Goal: Information Seeking & Learning: Learn about a topic

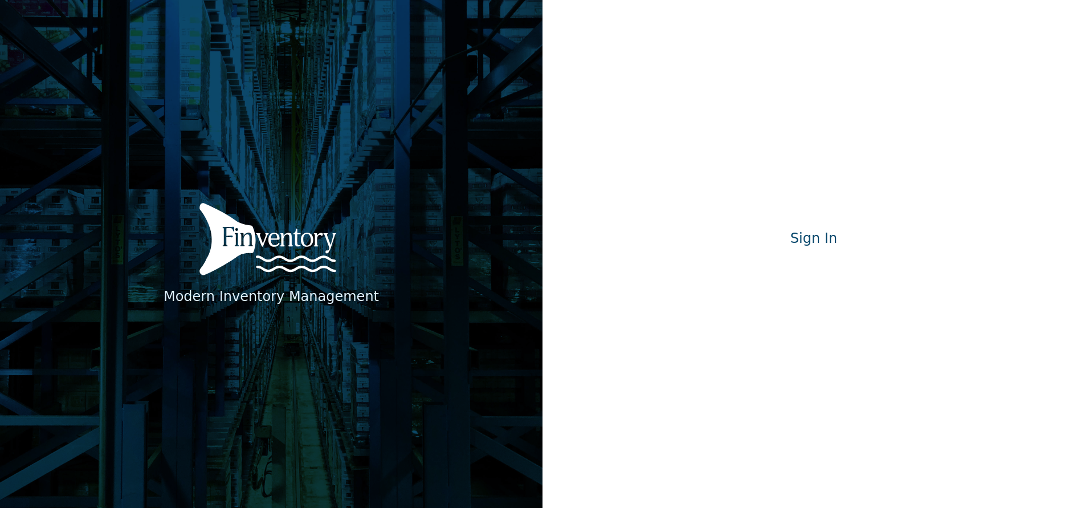
click at [831, 276] on div "Sign in with Google. Opens in new tab" at bounding box center [813, 267] width 205 height 25
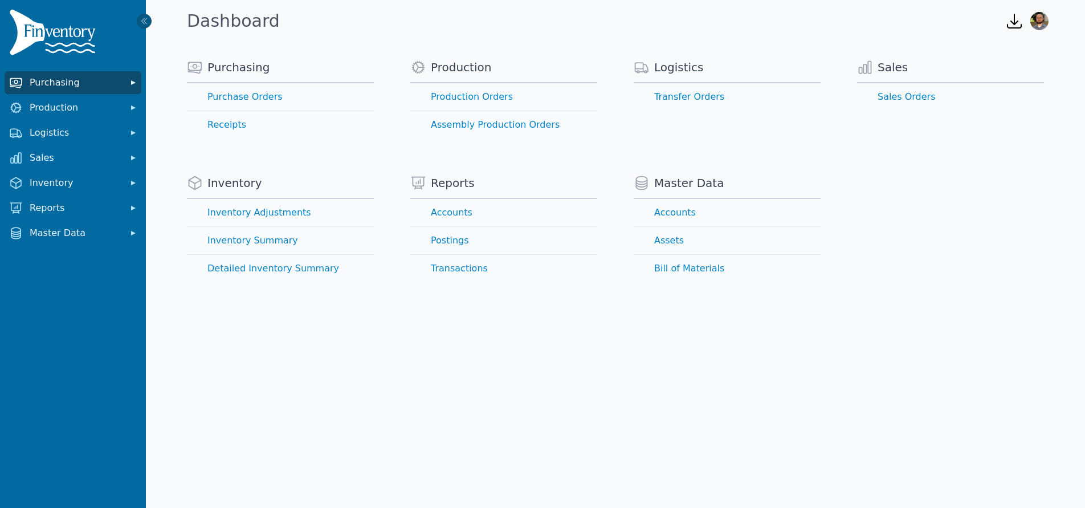
click at [63, 84] on span "Purchasing" at bounding box center [75, 83] width 91 height 14
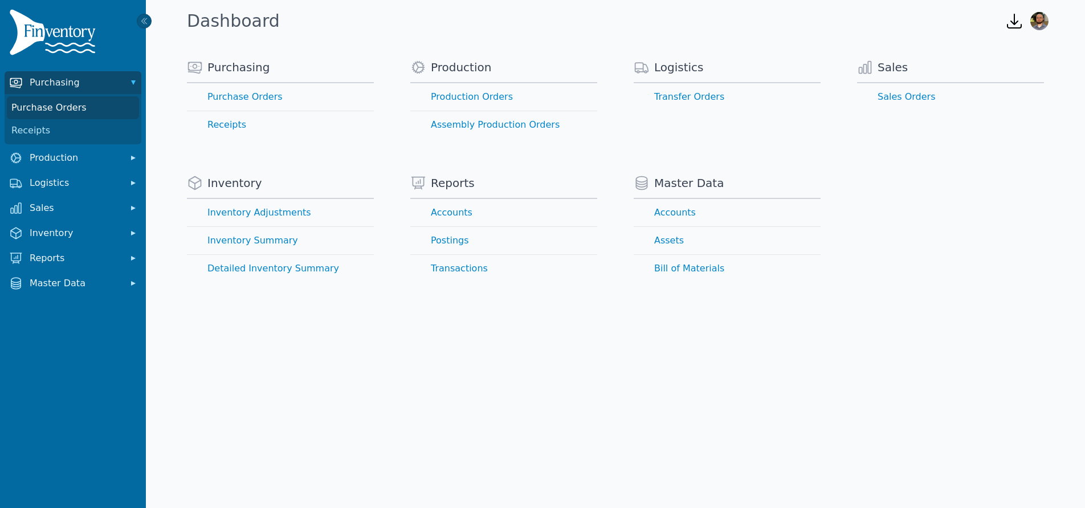
click at [80, 111] on link "Purchase Orders" at bounding box center [73, 107] width 132 height 23
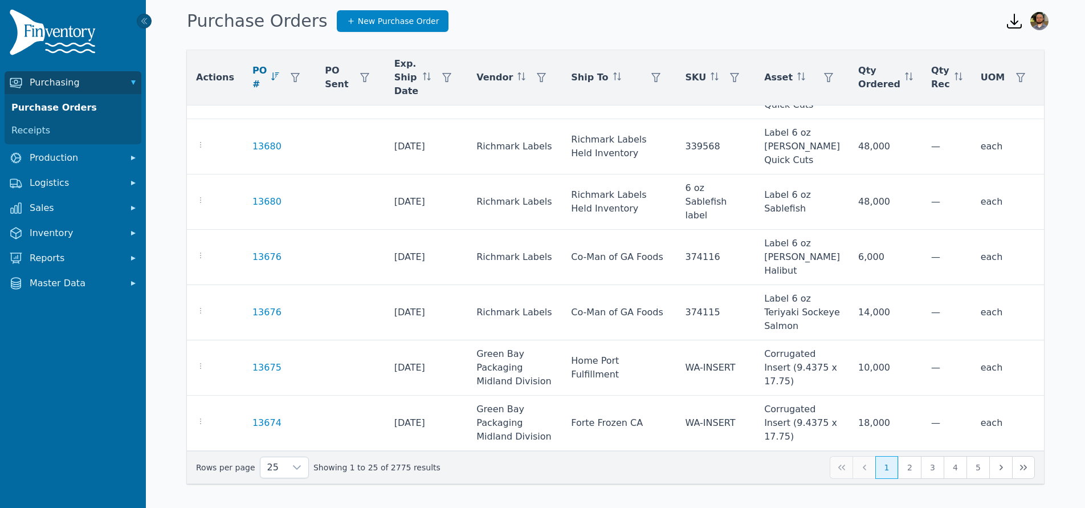
scroll to position [886, 0]
click at [912, 464] on button "2" at bounding box center [909, 467] width 23 height 23
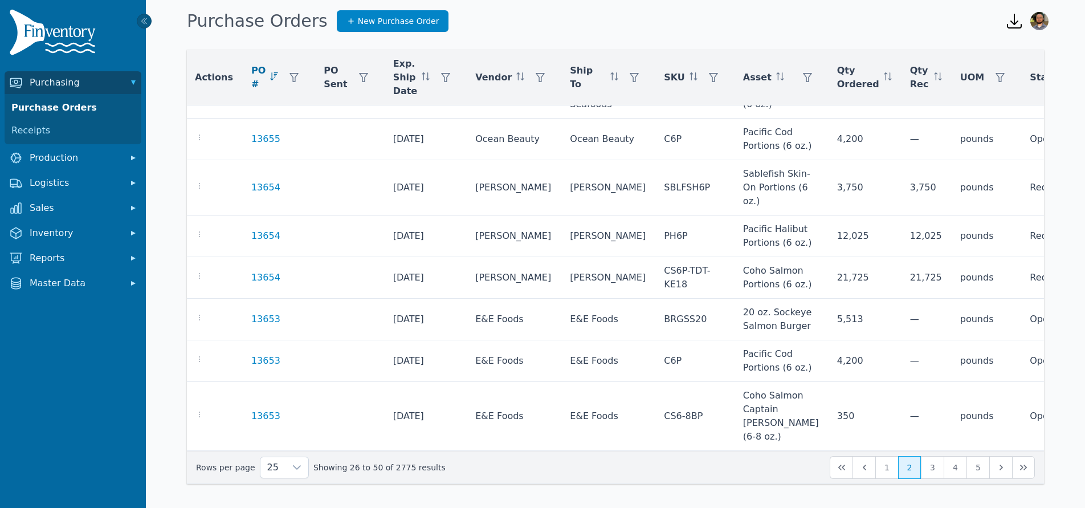
scroll to position [886, 1]
click at [925, 457] on button "3" at bounding box center [932, 467] width 23 height 23
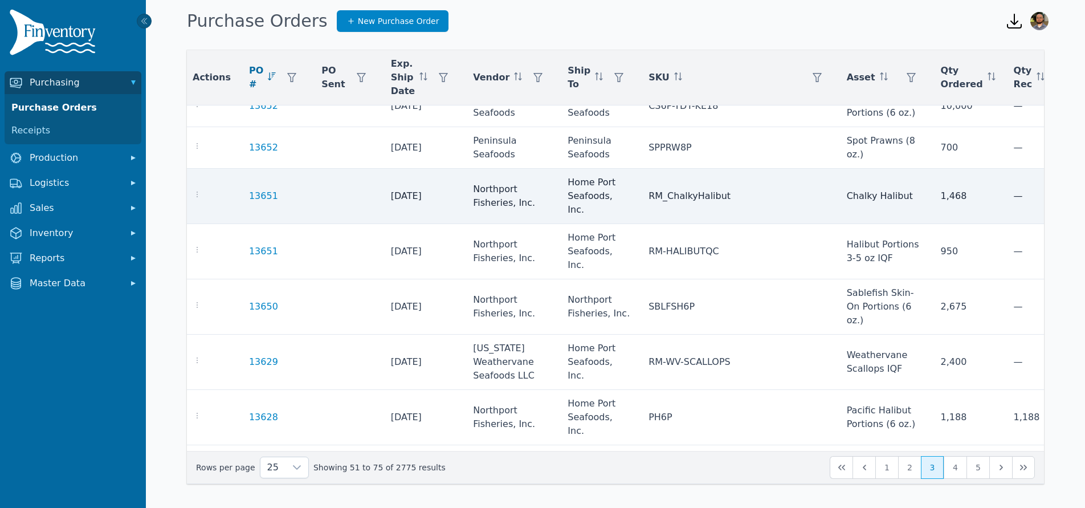
scroll to position [16, 3]
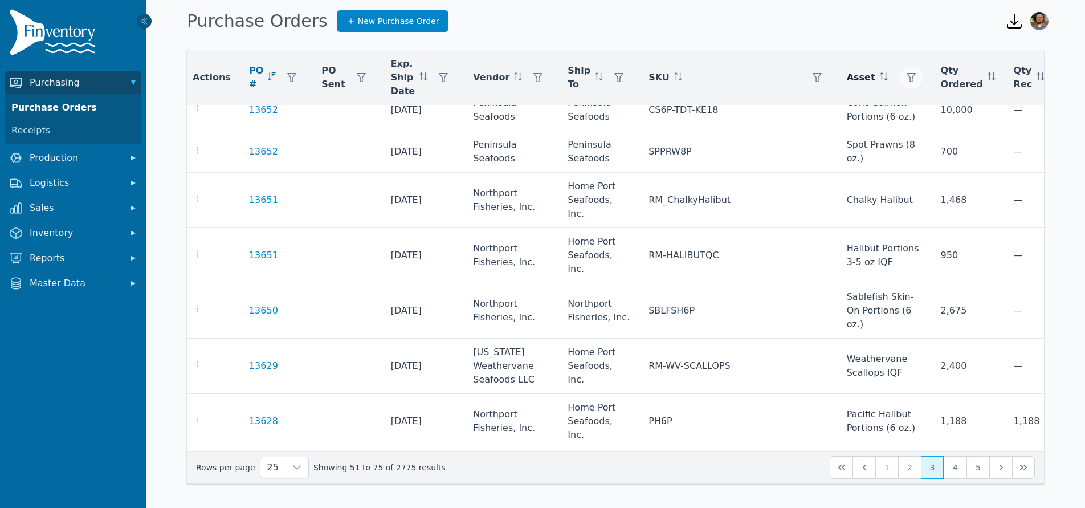
click at [907, 80] on icon "button" at bounding box center [911, 77] width 9 height 9
click at [927, 103] on div "Any" at bounding box center [909, 108] width 98 height 23
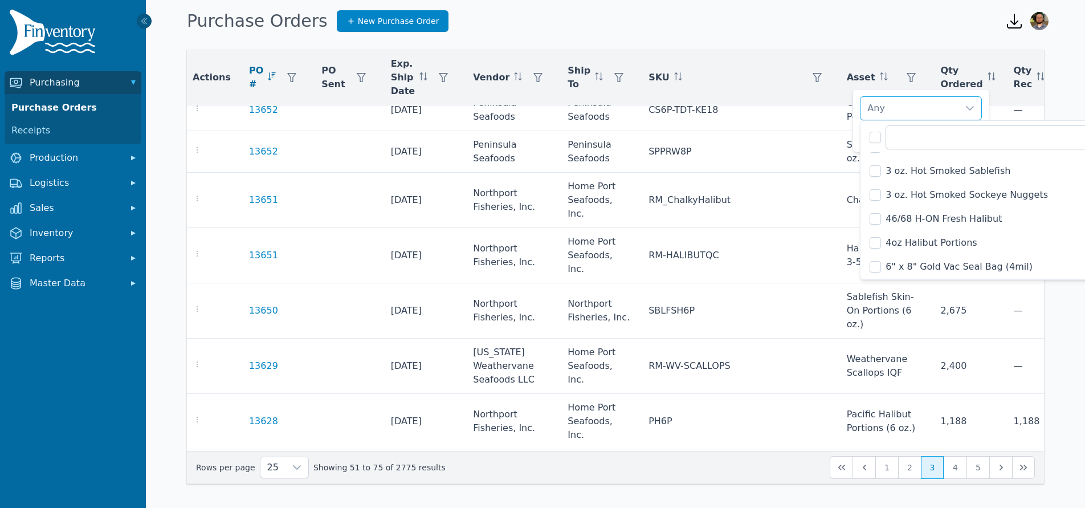
scroll to position [430, 0]
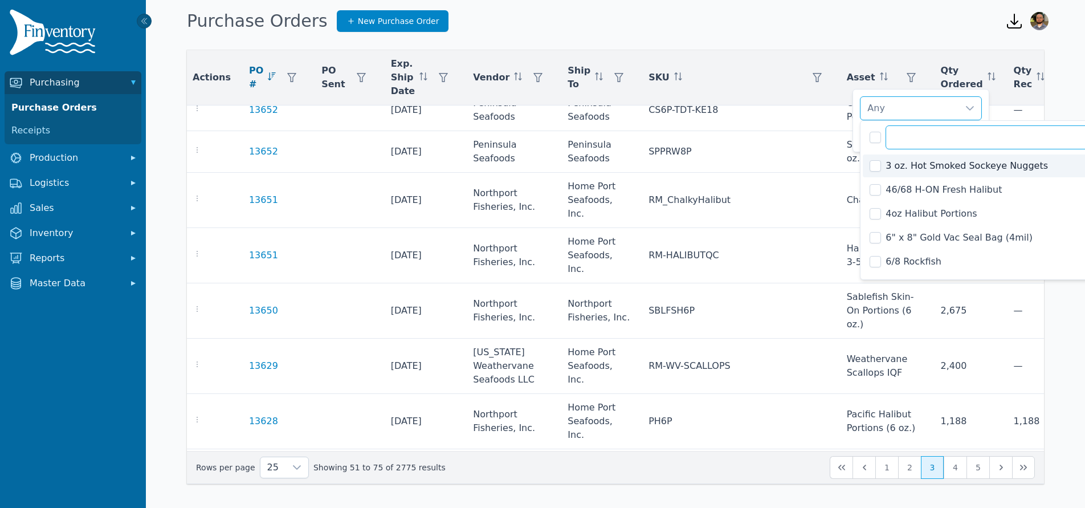
click at [920, 129] on input "text" at bounding box center [1011, 137] width 252 height 24
type input "****"
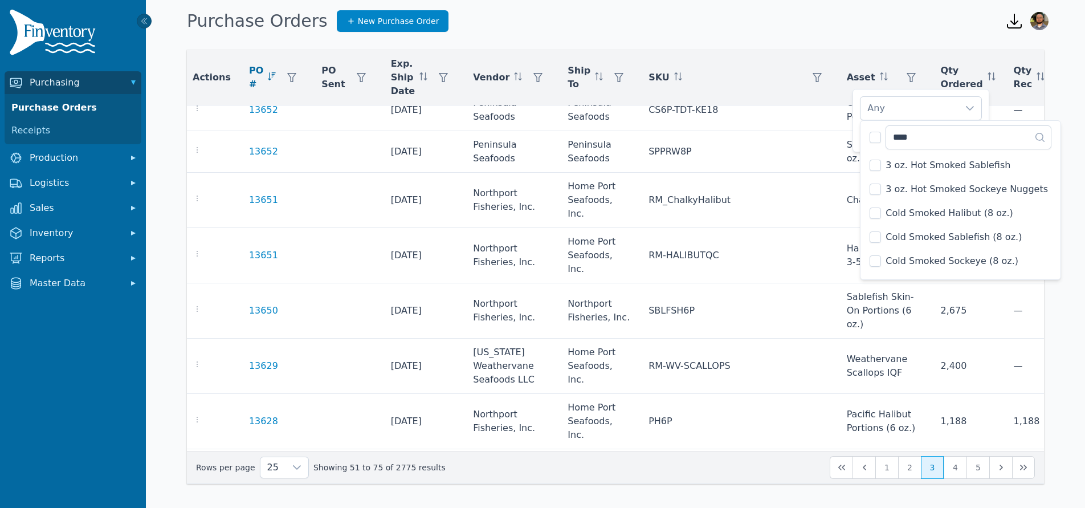
click at [931, 170] on span "3 oz. Hot Smoked Sablefish" at bounding box center [947, 165] width 125 height 14
click at [927, 198] on li "3 oz. Hot Smoked Sockeye Nuggets" at bounding box center [960, 189] width 195 height 23
click at [934, 219] on span "Cold Smoked Halibut (8 oz.)" at bounding box center [948, 213] width 127 height 14
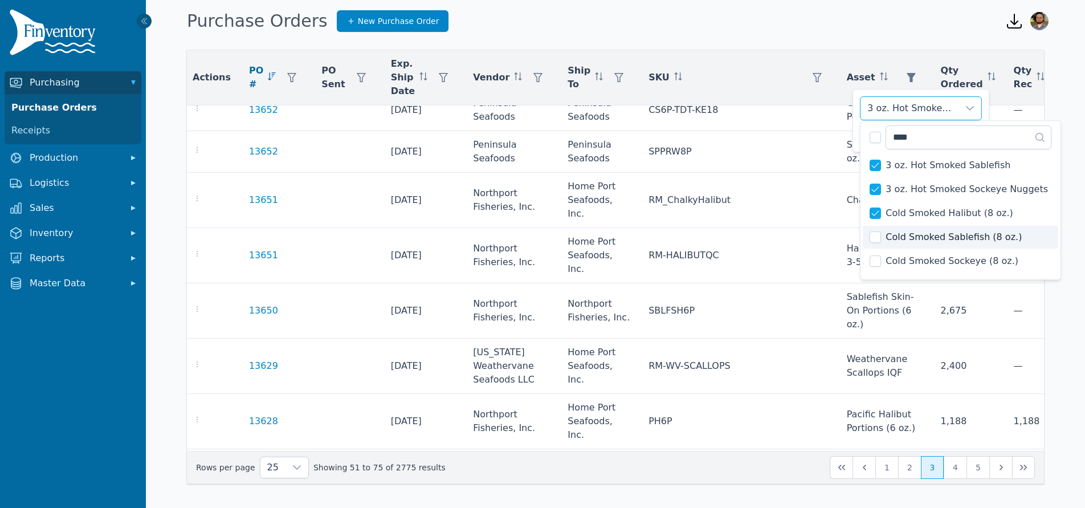
click at [933, 235] on span "Cold Smoked Sablefish (8 oz.)" at bounding box center [953, 237] width 136 height 14
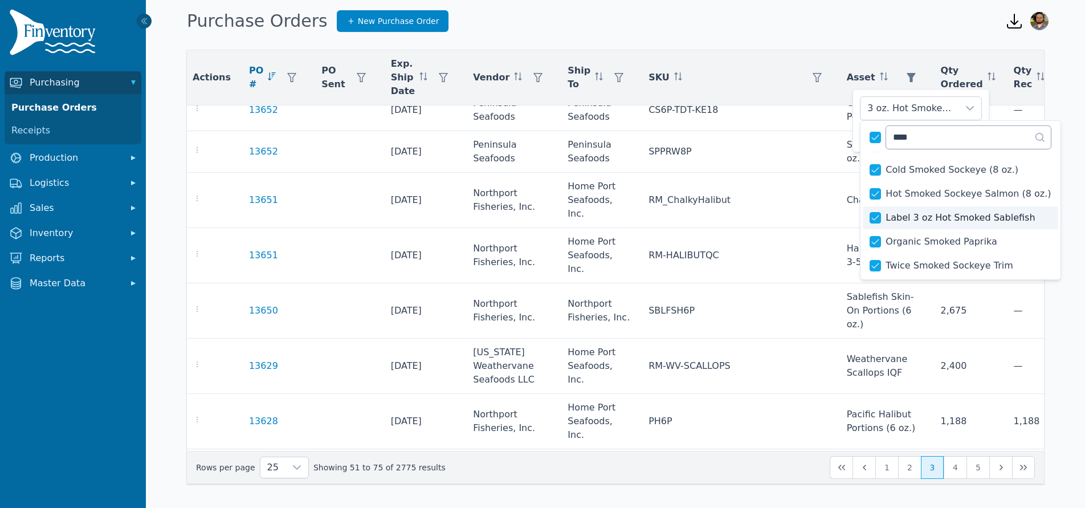
scroll to position [91, 0]
click at [916, 115] on div "3 oz. Hot Smoked Sablefish, 3 oz. Hot Smoked Sockeye Nuggets, Cold Smoked Halib…" at bounding box center [909, 108] width 98 height 23
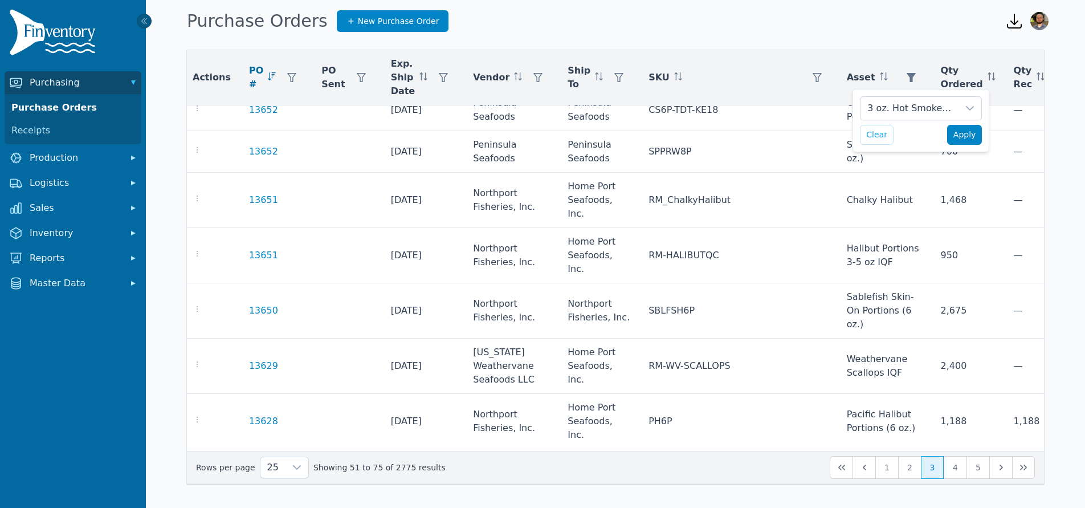
click at [966, 138] on span "Apply" at bounding box center [964, 135] width 23 height 12
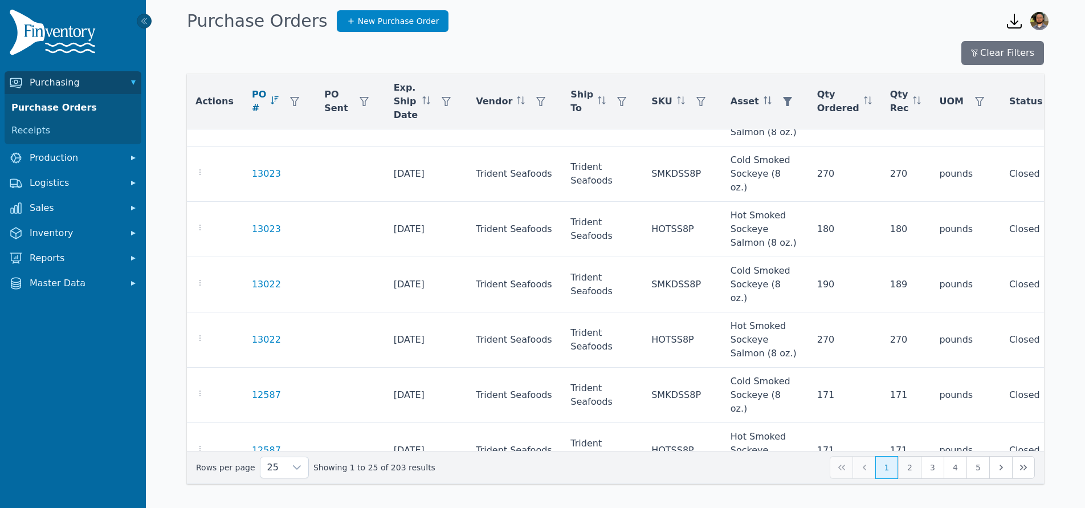
click at [911, 476] on button "2" at bounding box center [909, 467] width 23 height 23
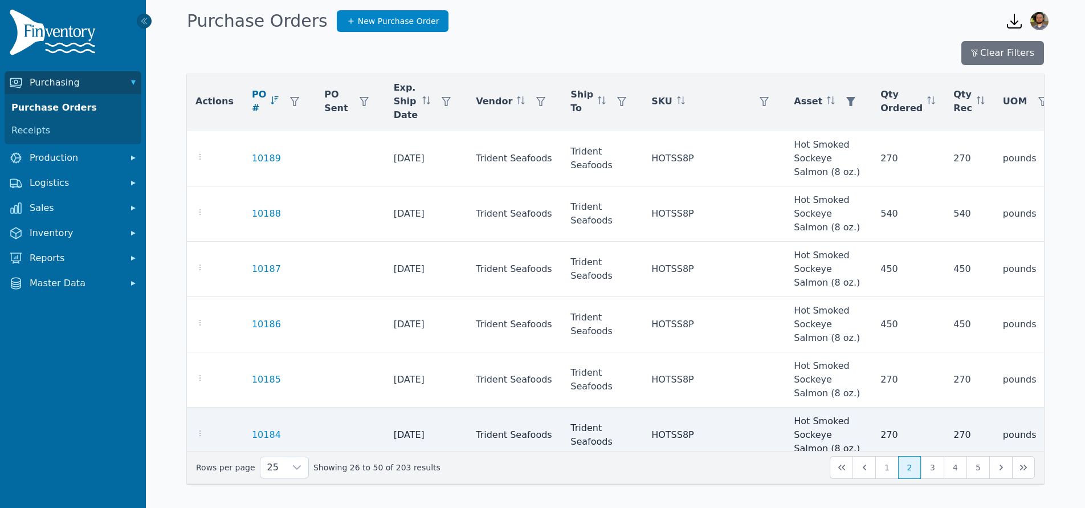
scroll to position [924, 1]
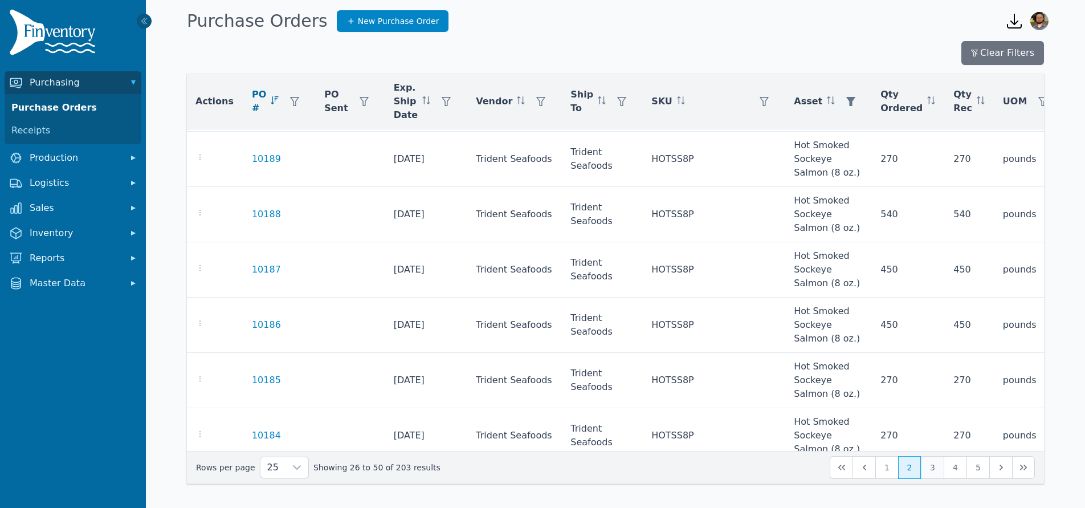
click at [933, 470] on button "3" at bounding box center [932, 467] width 23 height 23
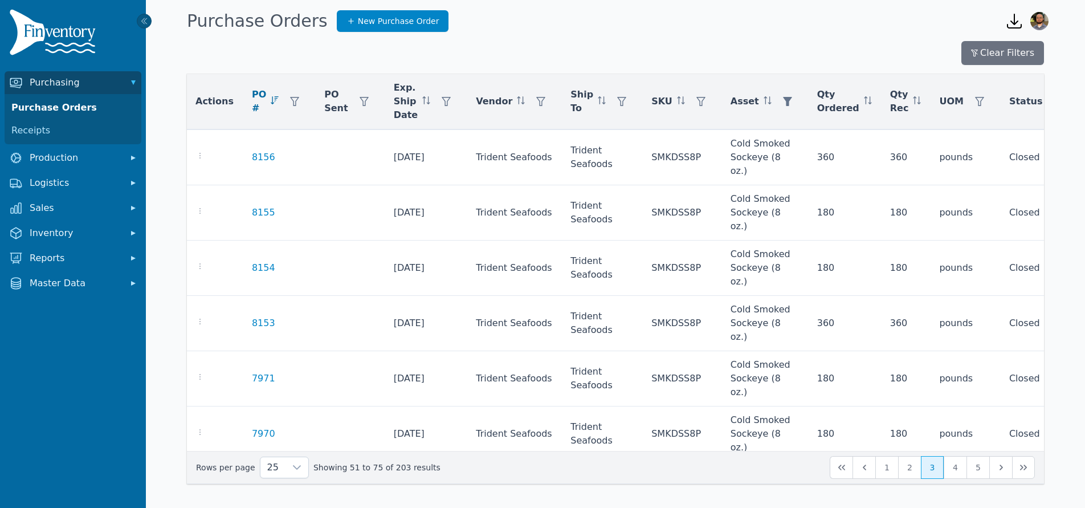
scroll to position [883, 1]
click at [952, 463] on button "4" at bounding box center [955, 467] width 23 height 23
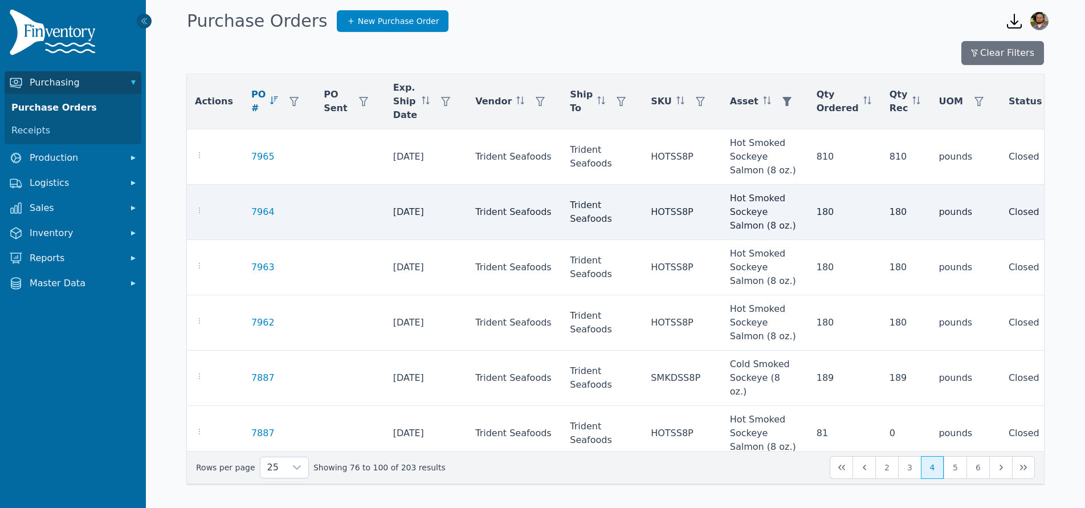
scroll to position [0, 1]
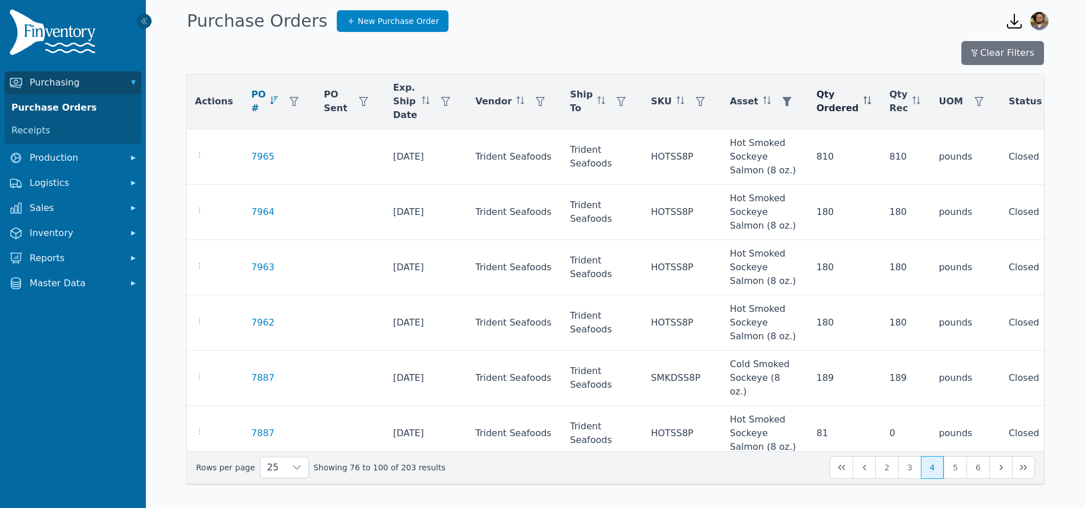
click at [863, 100] on icon at bounding box center [867, 100] width 8 height 8
click at [863, 99] on icon at bounding box center [867, 100] width 8 height 8
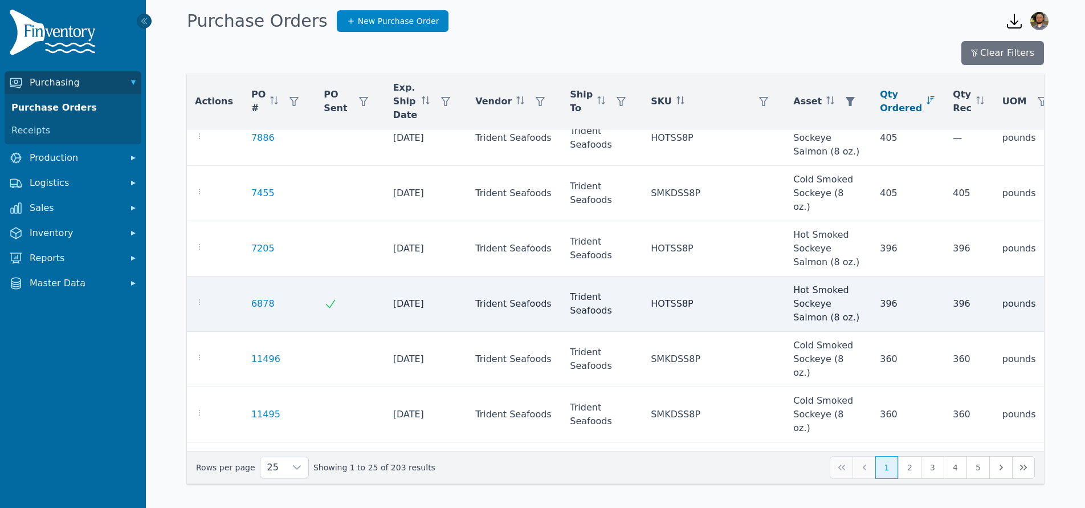
scroll to position [26, 1]
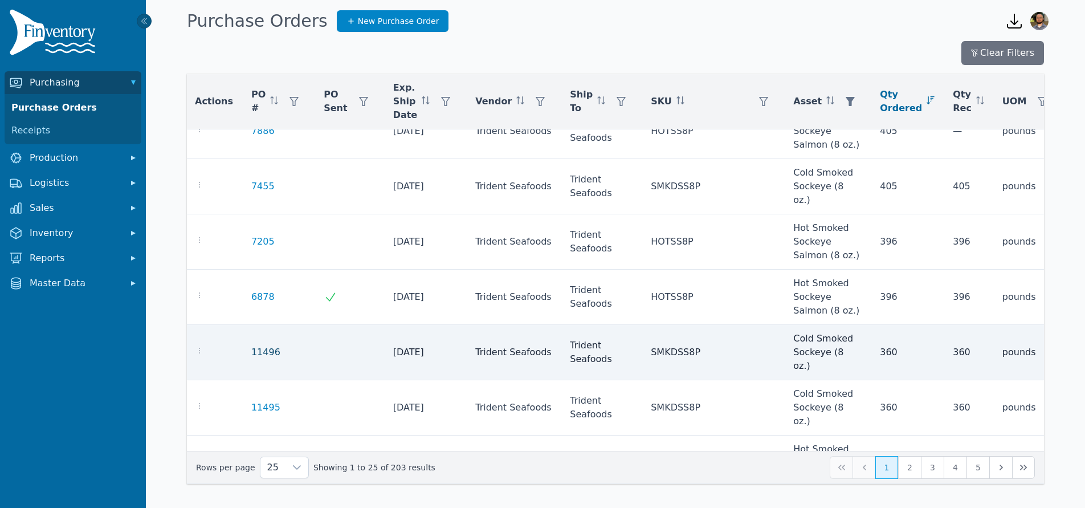
click at [256, 345] on link "11496" at bounding box center [265, 352] width 29 height 14
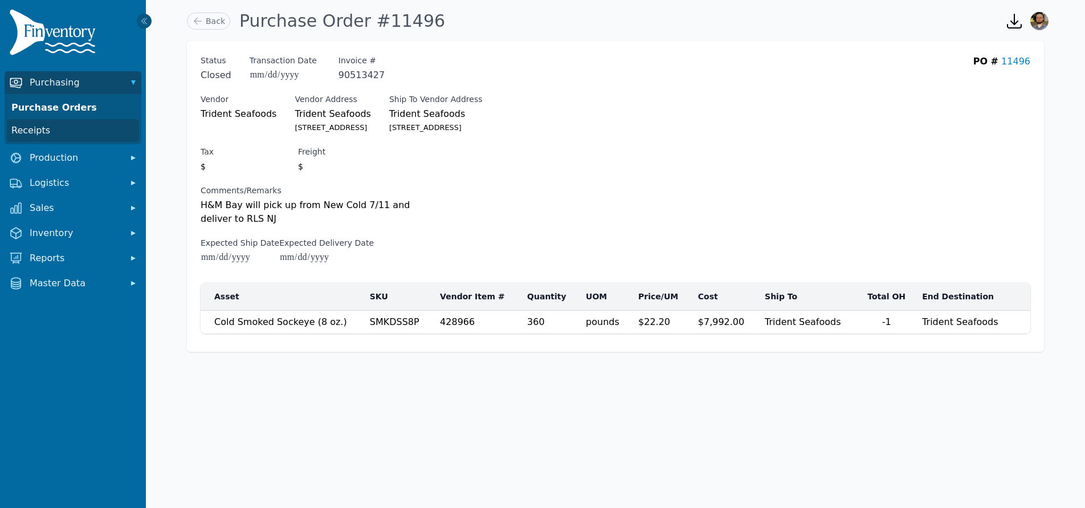
click at [59, 128] on link "Receipts" at bounding box center [73, 130] width 132 height 23
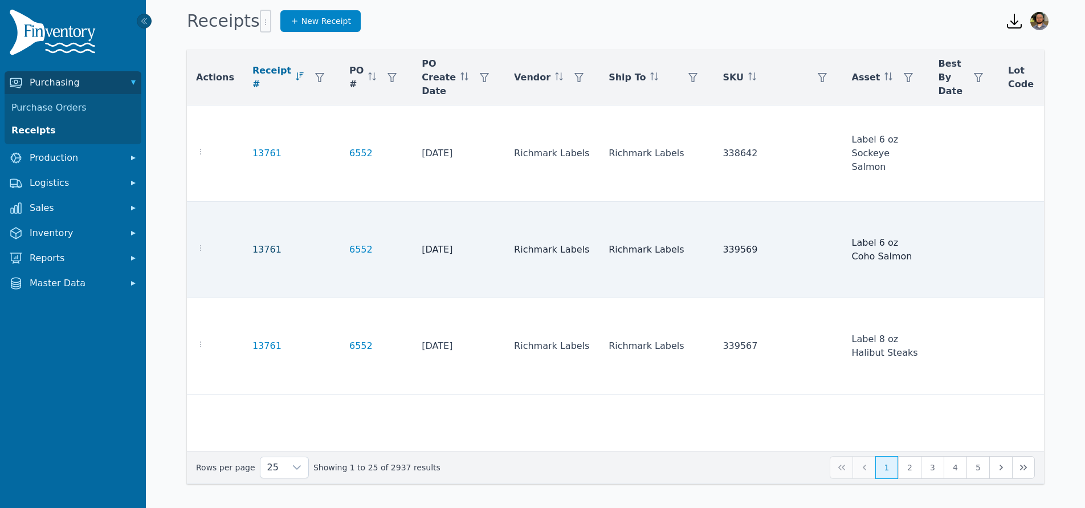
click at [258, 250] on link "13761" at bounding box center [266, 250] width 29 height 14
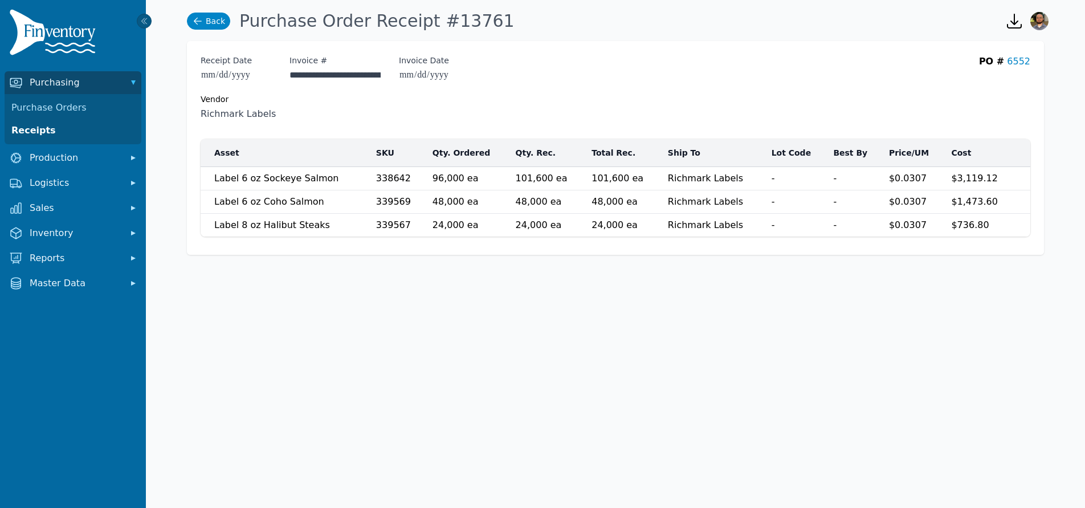
click at [210, 23] on link "Back" at bounding box center [208, 21] width 43 height 17
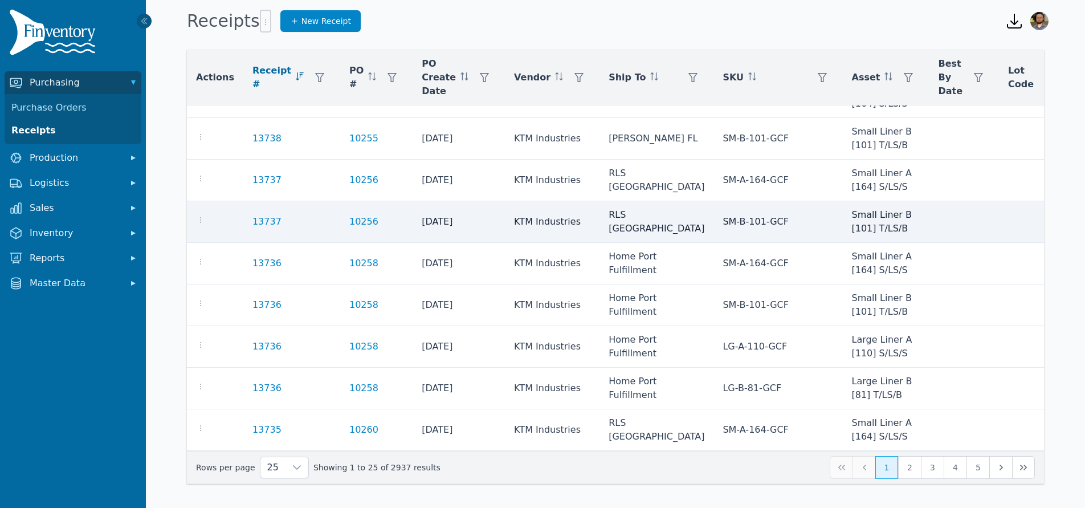
scroll to position [1816, 0]
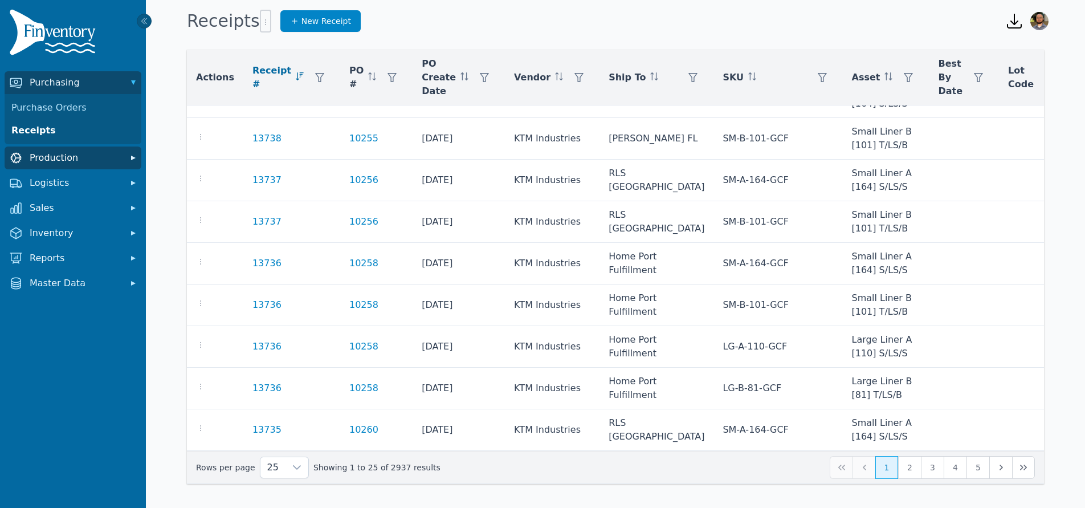
click at [34, 149] on button "Production" at bounding box center [73, 157] width 137 height 23
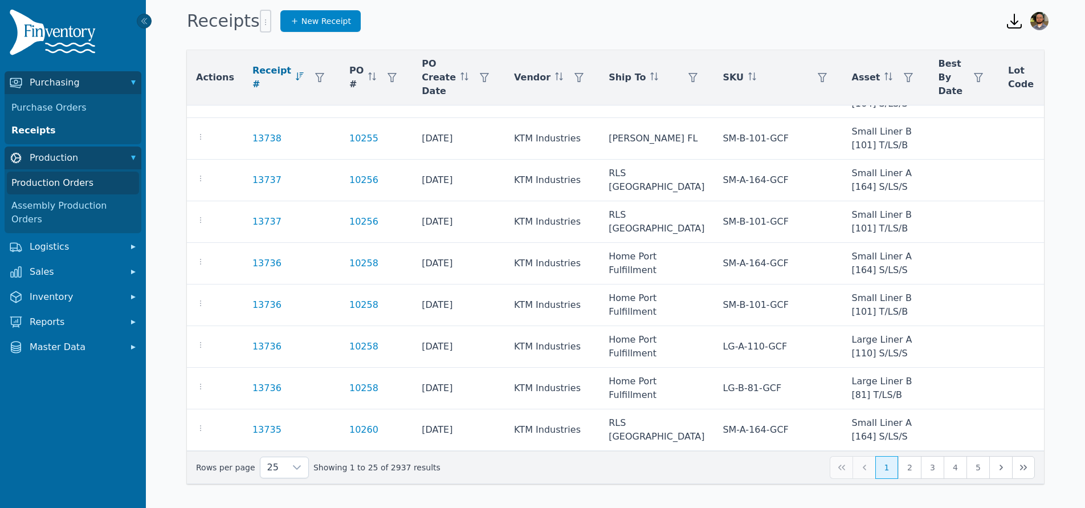
click at [71, 187] on link "Production Orders" at bounding box center [73, 183] width 132 height 23
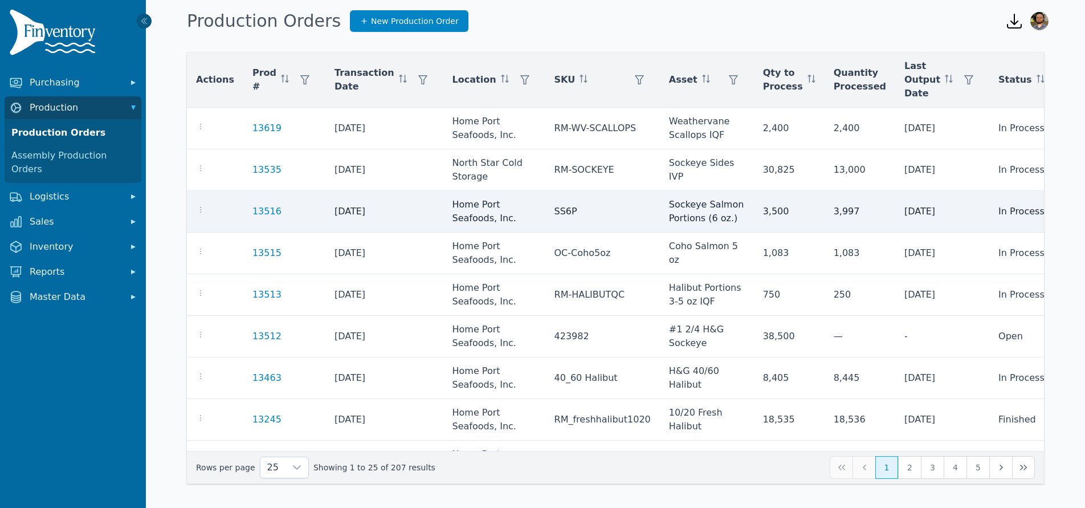
scroll to position [249, 0]
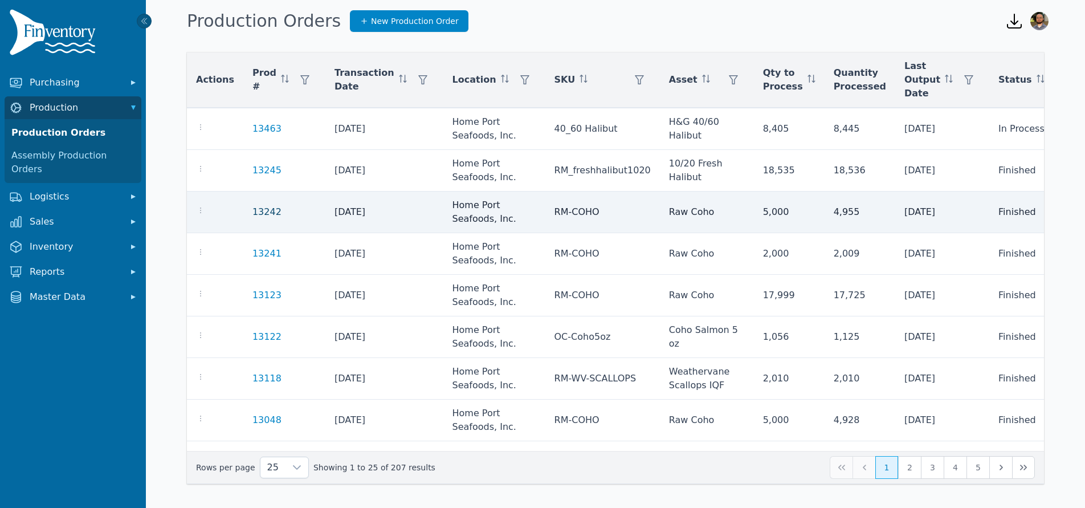
click at [266, 214] on link "13242" at bounding box center [266, 211] width 29 height 11
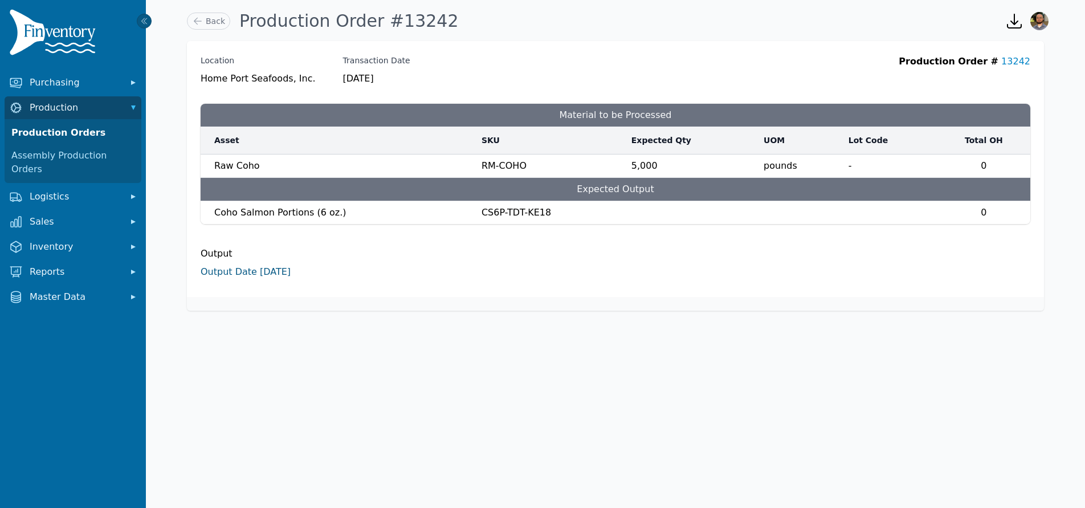
click at [267, 273] on link "Output Date [DATE]" at bounding box center [246, 271] width 90 height 11
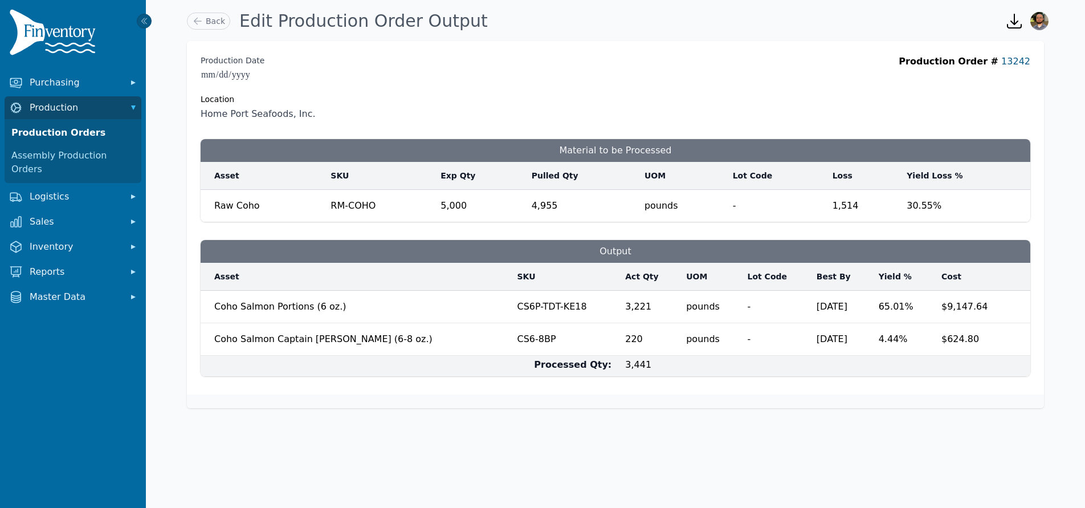
click at [999, 64] on link "13242" at bounding box center [1015, 61] width 29 height 11
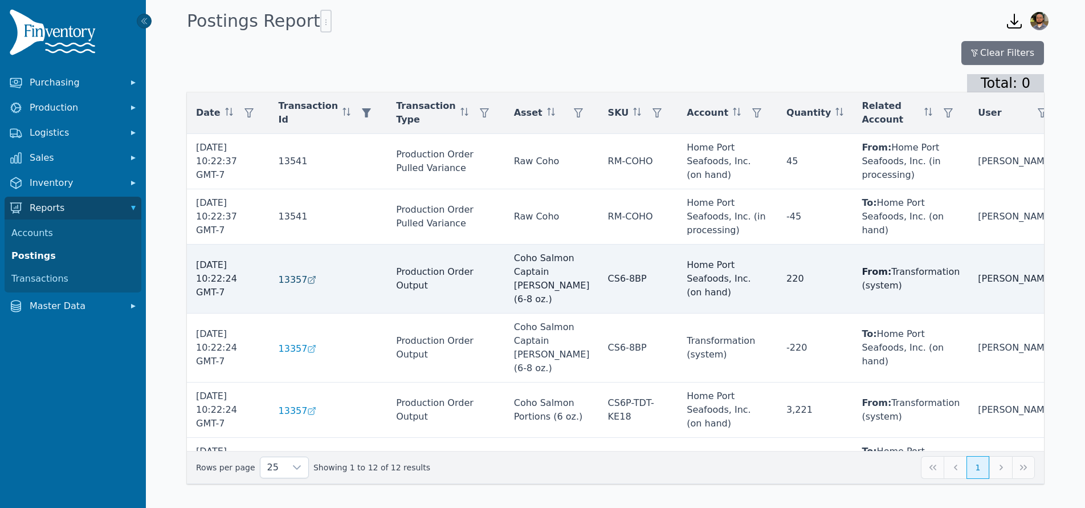
click at [305, 273] on span "13357" at bounding box center [293, 280] width 29 height 14
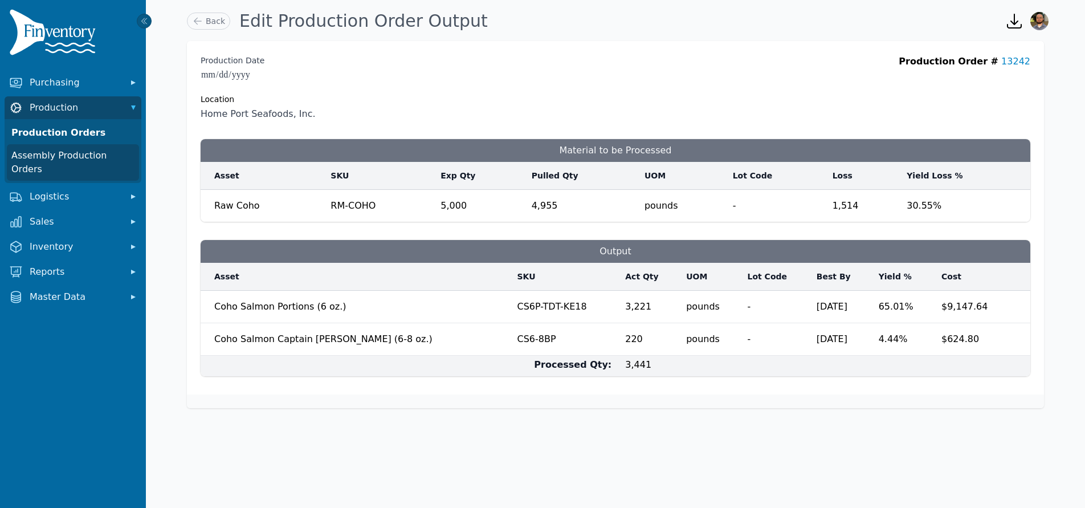
click at [75, 156] on link "Assembly Production Orders" at bounding box center [73, 162] width 132 height 36
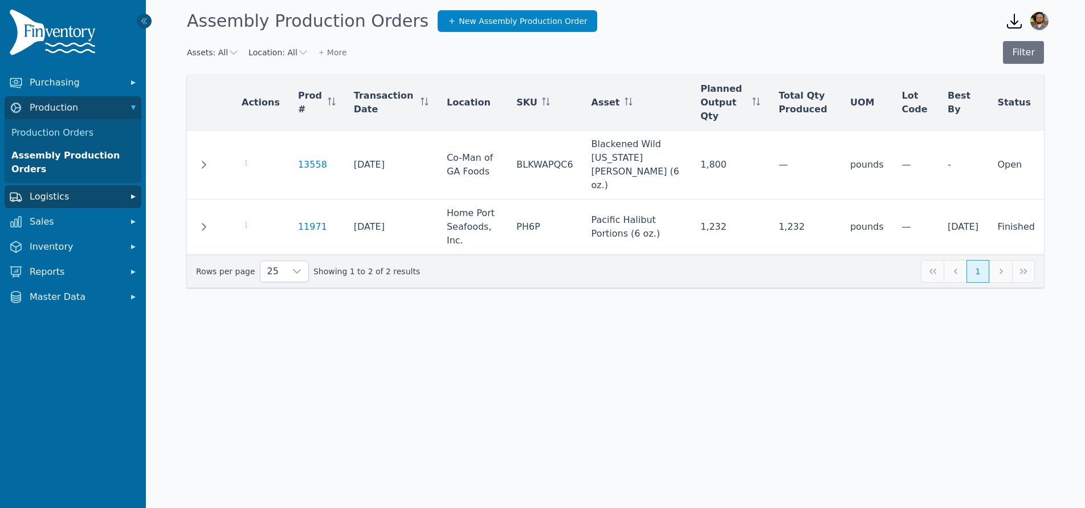
click at [75, 193] on span "Logistics" at bounding box center [75, 197] width 91 height 14
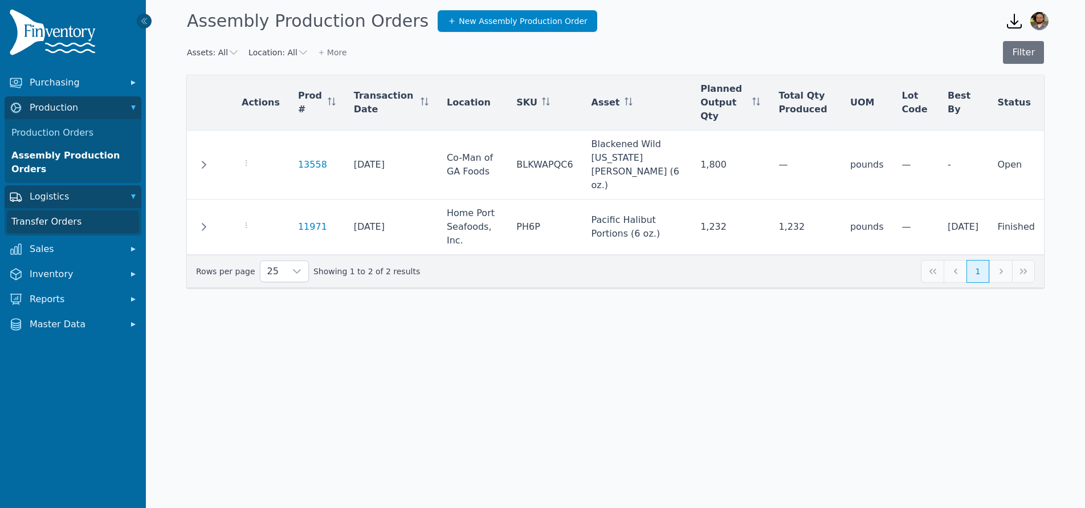
click at [64, 223] on link "Transfer Orders" at bounding box center [73, 221] width 132 height 23
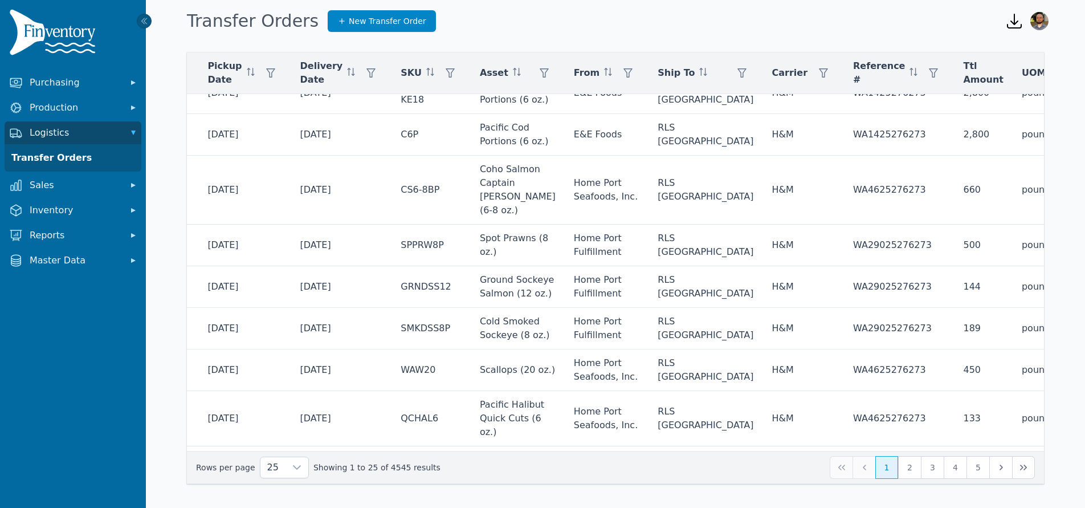
scroll to position [755, 145]
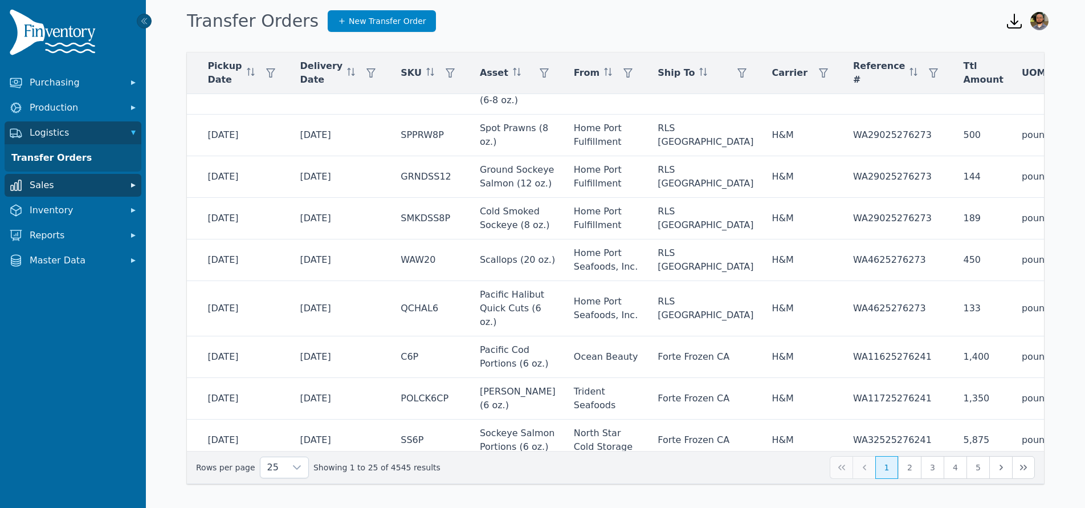
click at [106, 186] on span "Sales" at bounding box center [75, 185] width 91 height 14
click at [77, 206] on link "Sales Orders" at bounding box center [73, 210] width 132 height 23
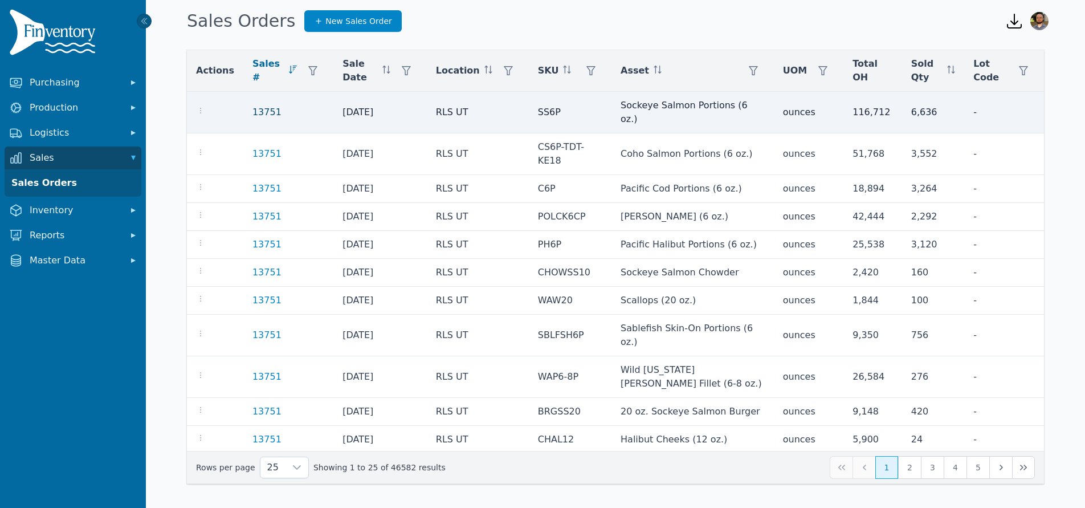
click at [261, 105] on link "13751" at bounding box center [266, 112] width 29 height 14
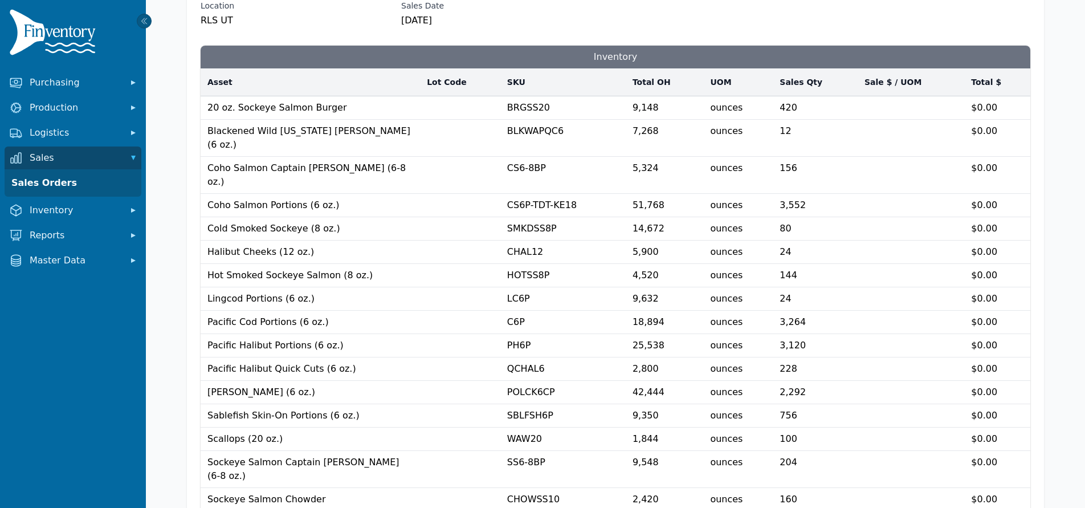
scroll to position [50, 0]
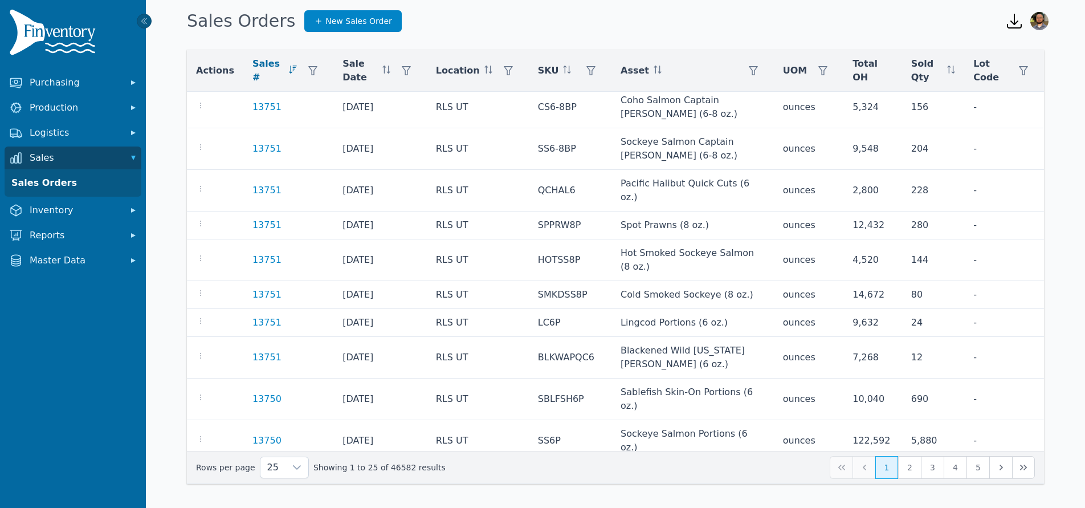
scroll to position [366, 0]
click at [79, 209] on span "Inventory" at bounding box center [75, 210] width 91 height 14
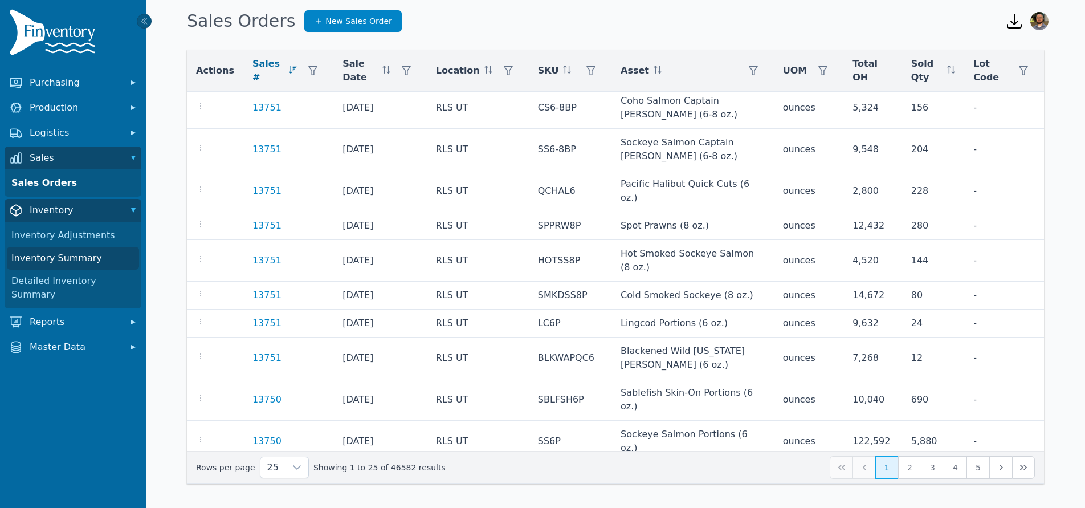
click at [87, 264] on link "Inventory Summary" at bounding box center [73, 258] width 132 height 23
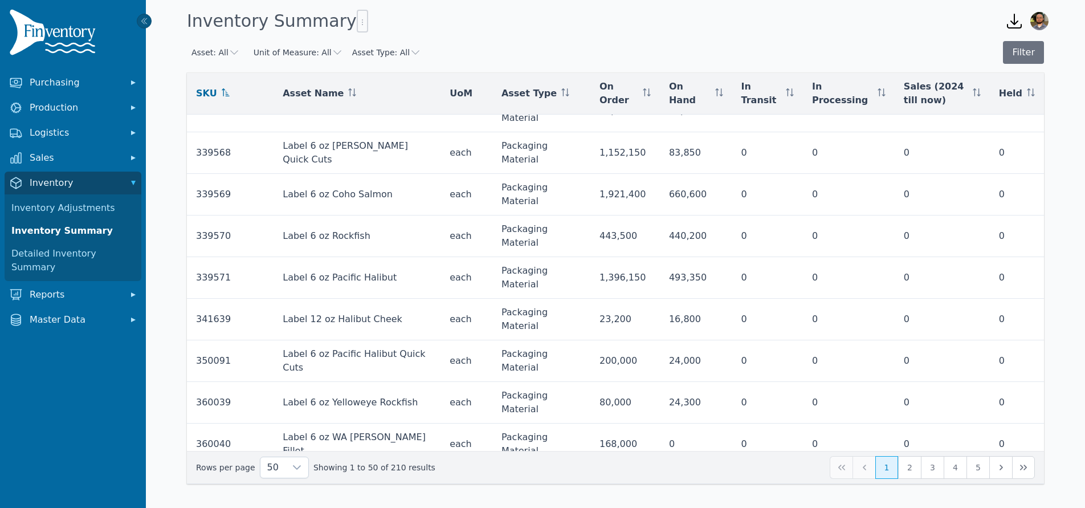
scroll to position [490, 0]
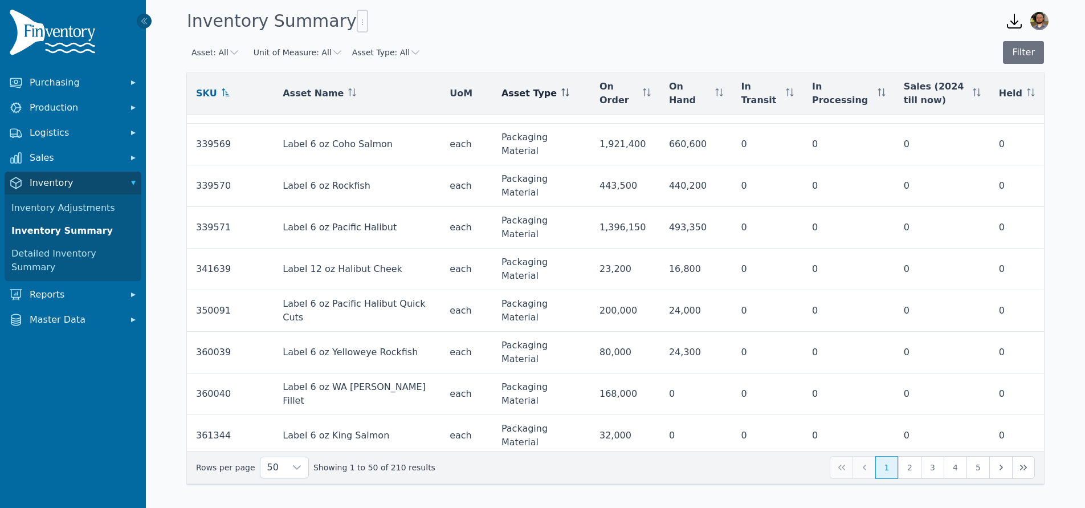
click at [550, 98] on div "Asset Type" at bounding box center [541, 94] width 80 height 14
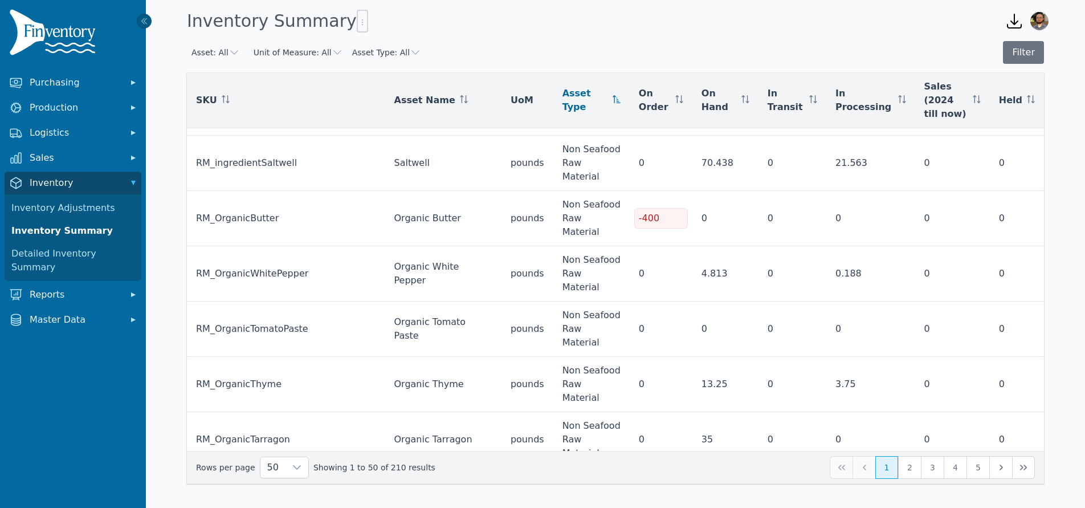
click at [621, 99] on icon at bounding box center [617, 99] width 8 height 8
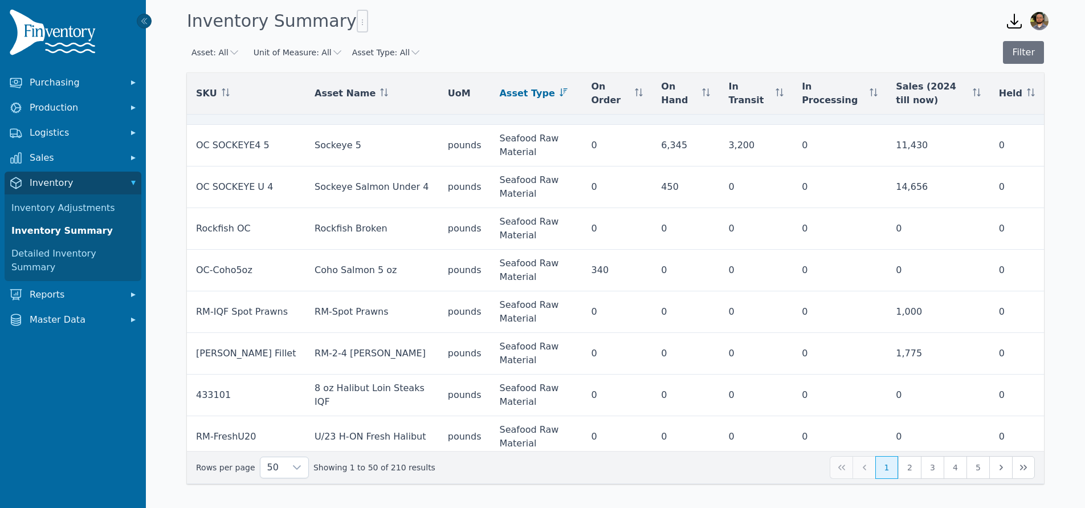
scroll to position [438, 0]
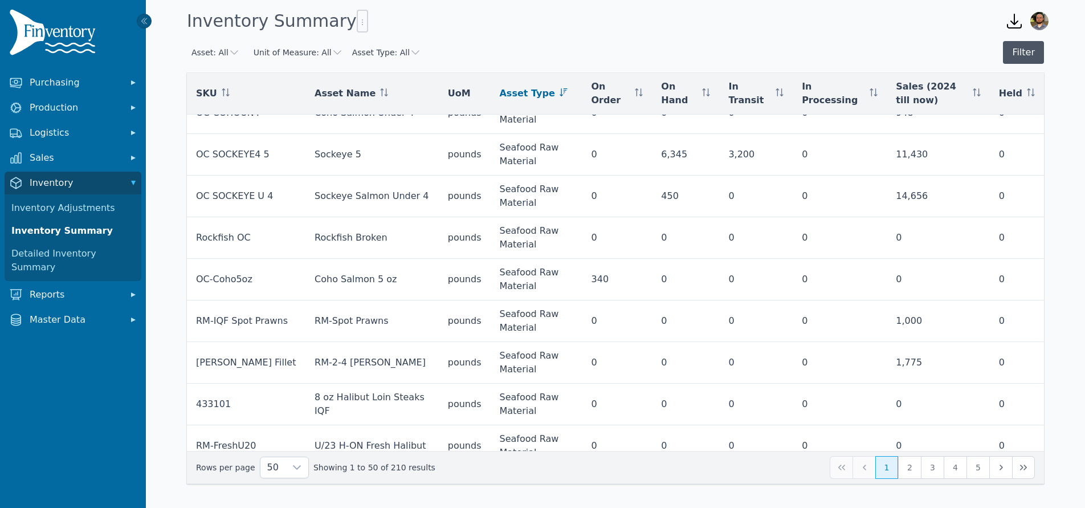
click at [1021, 42] on button "Filter" at bounding box center [1023, 52] width 41 height 23
click at [1025, 56] on button "Filter" at bounding box center [1023, 52] width 41 height 23
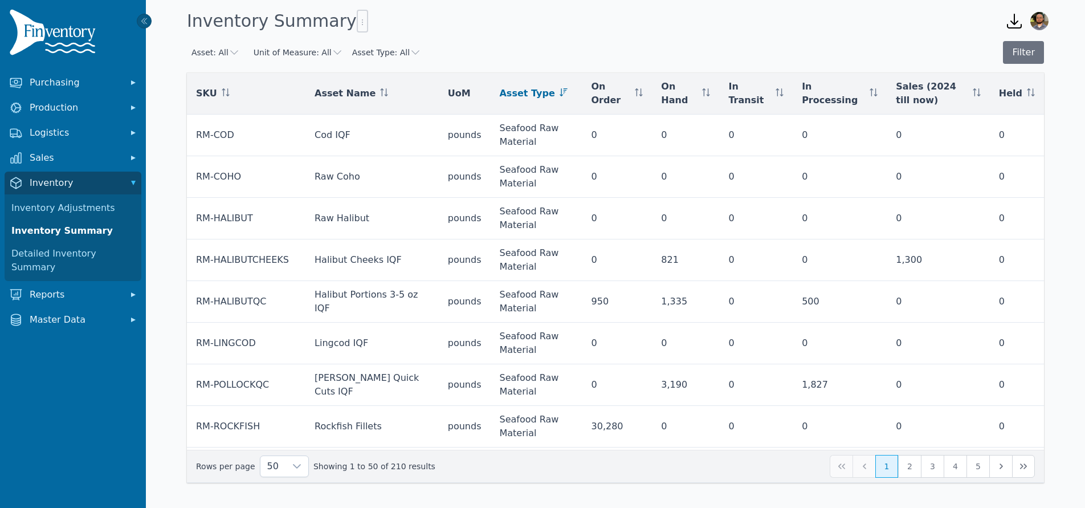
scroll to position [0, 0]
click at [1010, 20] on icon "button" at bounding box center [1014, 21] width 18 height 18
click at [933, 43] on div "No Reports" at bounding box center [953, 44] width 146 height 14
click at [786, 43] on div "Asset: All Unit of Measure: All Asset Type: All Filter" at bounding box center [615, 52] width 857 height 23
click at [358, 22] on icon "button" at bounding box center [362, 22] width 9 height 9
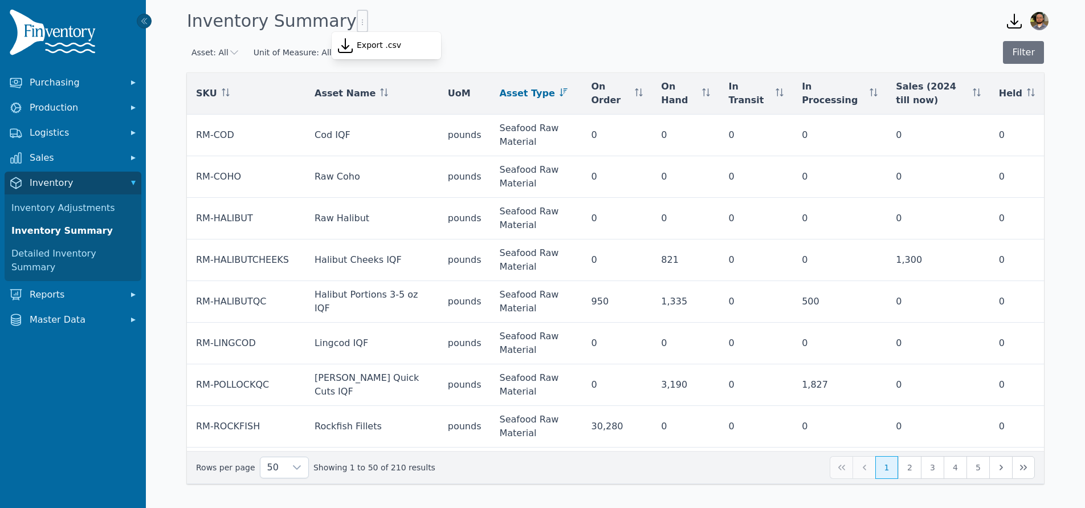
click at [346, 34] on div "Export .csv" at bounding box center [386, 45] width 109 height 23
click at [352, 44] on icon at bounding box center [345, 45] width 18 height 18
